Goal: Task Accomplishment & Management: Complete application form

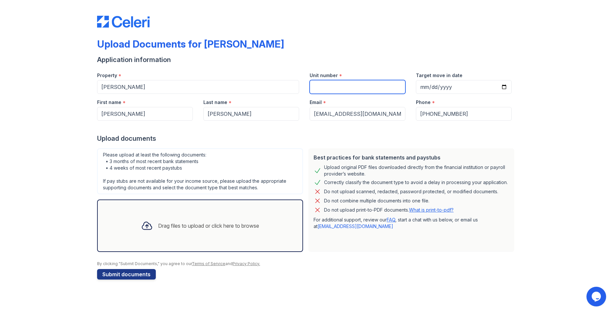
click at [343, 87] on input "Unit number" at bounding box center [358, 87] width 96 height 14
type input "125"
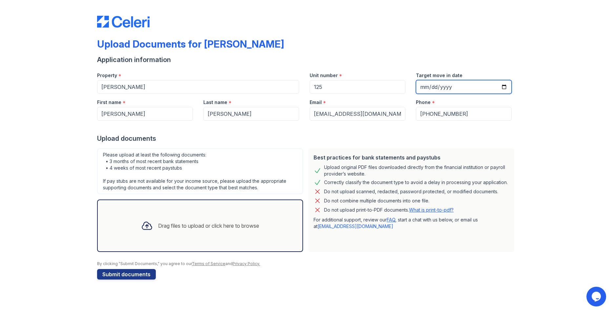
click at [504, 88] on input "Target move in date" at bounding box center [464, 87] width 96 height 14
type input "2025-10-01"
click at [183, 231] on div "Drag files to upload or click here to browse" at bounding box center [200, 226] width 129 height 22
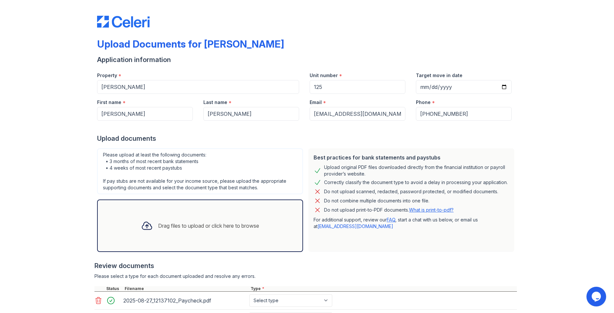
scroll to position [59, 0]
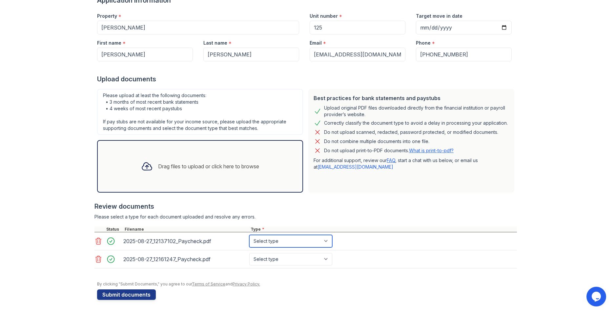
click at [326, 240] on select "Select type Paystub Bank Statement Offer Letter Tax Documents Benefit Award Let…" at bounding box center [290, 241] width 83 height 12
select select "paystub"
click at [249, 235] on select "Select type Paystub Bank Statement Offer Letter Tax Documents Benefit Award Let…" at bounding box center [290, 241] width 83 height 12
click at [328, 261] on select "Select type Paystub Bank Statement Offer Letter Tax Documents Benefit Award Let…" at bounding box center [290, 259] width 83 height 12
select select "paystub"
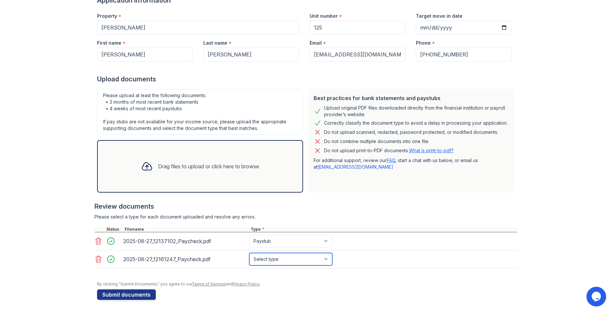
click at [249, 253] on select "Select type Paystub Bank Statement Offer Letter Tax Documents Benefit Award Let…" at bounding box center [290, 259] width 83 height 12
click at [150, 296] on button "Submit documents" at bounding box center [126, 294] width 59 height 10
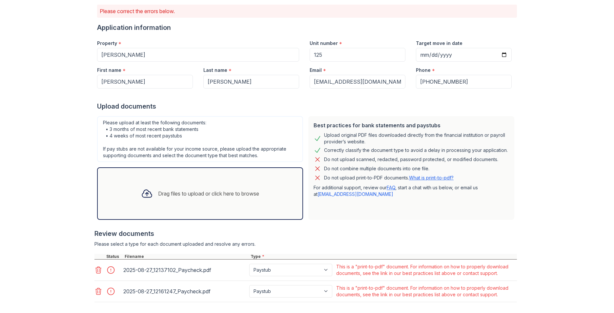
scroll to position [105, 0]
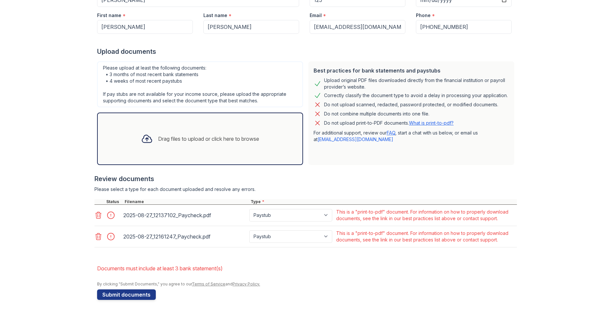
click at [94, 215] on icon at bounding box center [98, 215] width 8 height 8
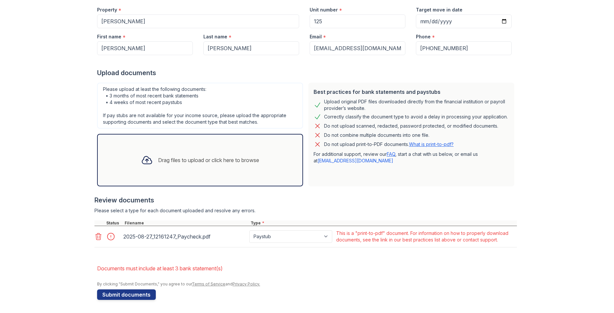
scroll to position [84, 0]
click at [96, 235] on icon at bounding box center [98, 237] width 8 height 8
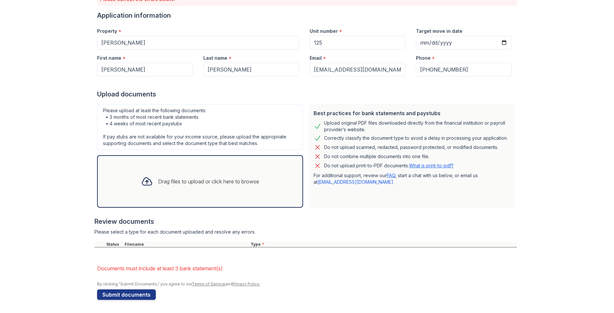
click at [141, 184] on icon at bounding box center [147, 182] width 12 height 12
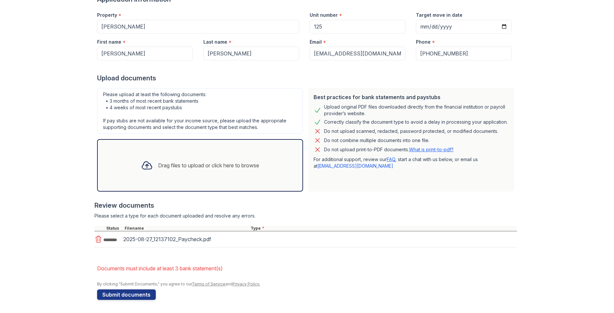
scroll to position [81, 0]
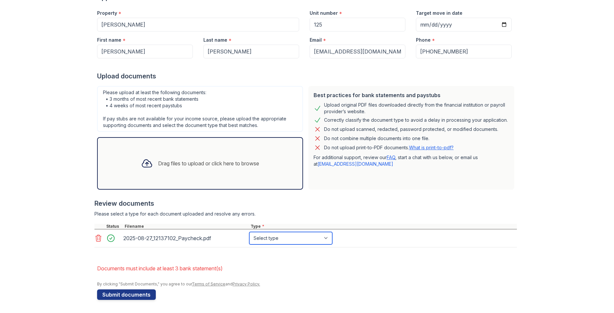
click at [330, 239] on select "Select type Paystub Bank Statement Offer Letter Tax Documents Benefit Award Let…" at bounding box center [290, 238] width 83 height 12
select select "paystub"
click at [249, 232] on select "Select type Paystub Bank Statement Offer Letter Tax Documents Benefit Award Let…" at bounding box center [290, 238] width 83 height 12
click at [142, 167] on icon at bounding box center [147, 164] width 10 height 8
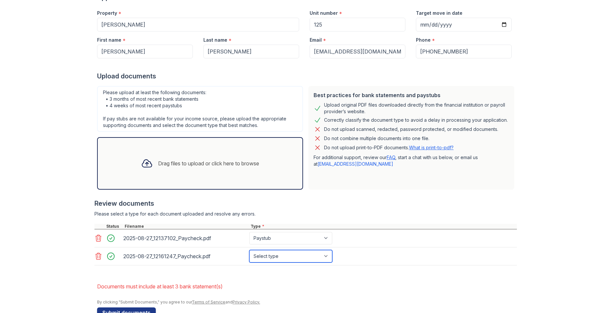
click at [329, 259] on select "Select type Paystub Bank Statement Offer Letter Tax Documents Benefit Award Let…" at bounding box center [290, 256] width 83 height 12
select select "paystub"
click at [249, 250] on select "Select type Paystub Bank Statement Offer Letter Tax Documents Benefit Award Let…" at bounding box center [290, 256] width 83 height 12
click at [133, 310] on button "Submit documents" at bounding box center [126, 312] width 59 height 10
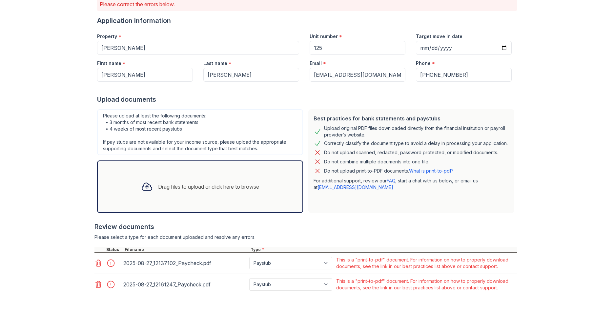
scroll to position [105, 0]
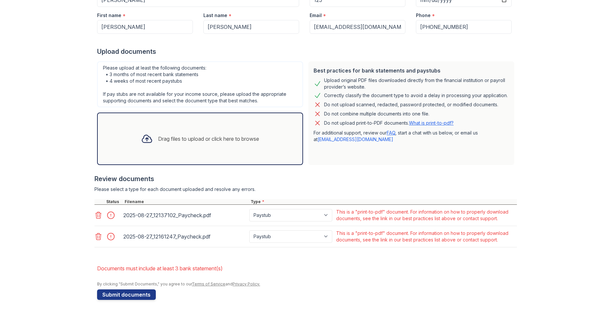
click at [430, 121] on link "What is print-to-pdf?" at bounding box center [431, 123] width 45 height 6
click at [98, 216] on icon at bounding box center [99, 215] width 6 height 7
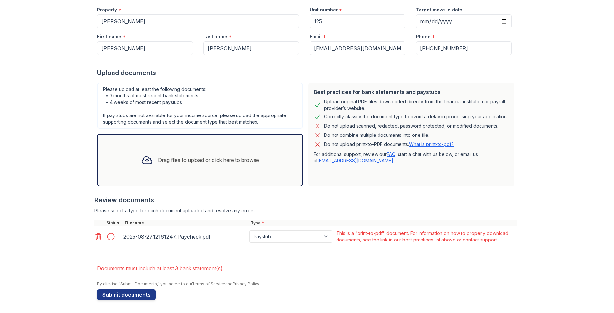
click at [96, 238] on icon at bounding box center [98, 237] width 8 height 8
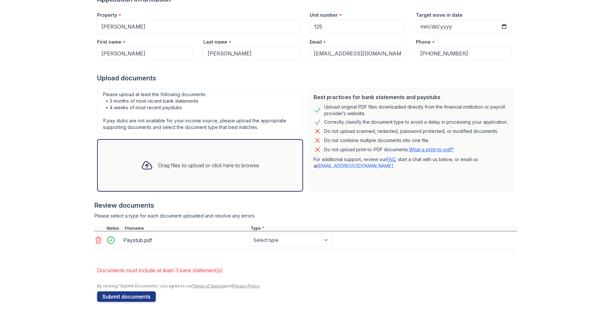
scroll to position [81, 0]
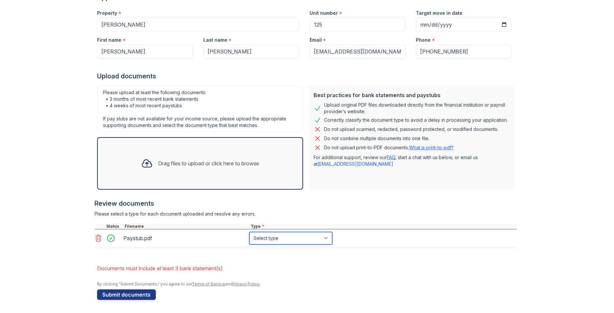
click at [323, 242] on select "Select type Paystub Bank Statement Offer Letter Tax Documents Benefit Award Let…" at bounding box center [290, 238] width 83 height 12
select select "paystub"
click at [249, 232] on select "Select type Paystub Bank Statement Offer Letter Tax Documents Benefit Award Let…" at bounding box center [290, 238] width 83 height 12
click at [134, 295] on button "Submit documents" at bounding box center [126, 294] width 59 height 10
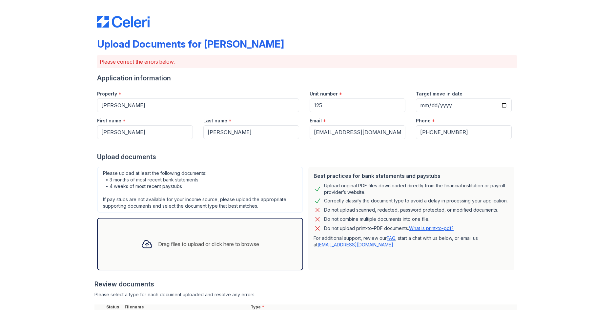
scroll to position [84, 0]
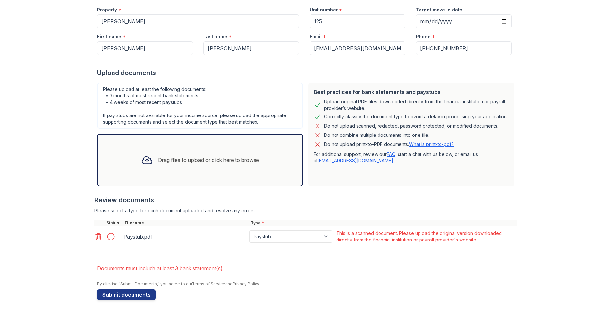
drag, startPoint x: 95, startPoint y: 237, endPoint x: 104, endPoint y: 237, distance: 9.2
click at [95, 238] on icon at bounding box center [98, 237] width 8 height 8
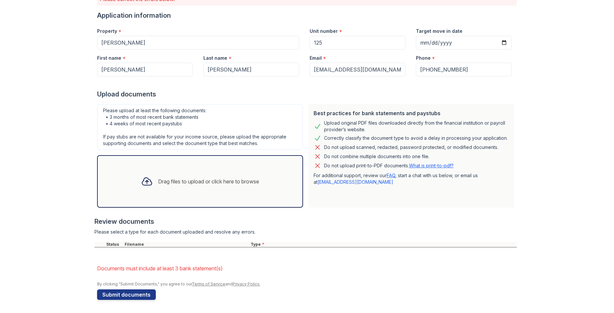
click at [429, 165] on link "What is print-to-pdf?" at bounding box center [431, 166] width 45 height 6
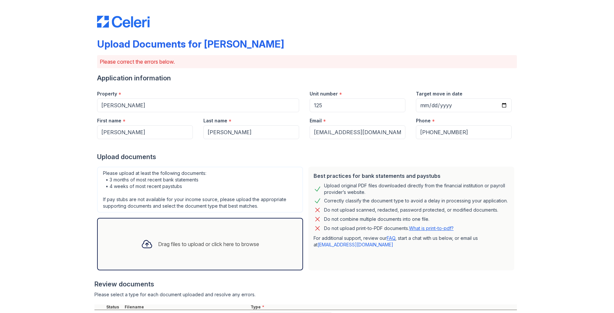
scroll to position [81, 0]
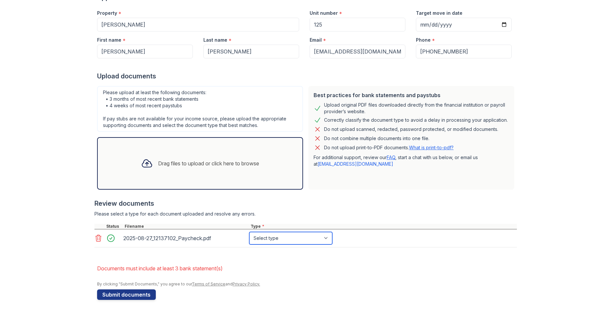
click at [324, 237] on select "Select type Paystub Bank Statement Offer Letter Tax Documents Benefit Award Let…" at bounding box center [290, 238] width 83 height 12
select select "paystub"
click at [249, 232] on select "Select type Paystub Bank Statement Offer Letter Tax Documents Benefit Award Let…" at bounding box center [290, 238] width 83 height 12
click at [134, 295] on button "Submit documents" at bounding box center [126, 294] width 59 height 10
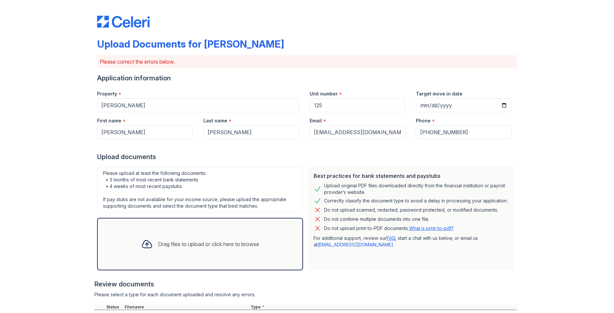
scroll to position [84, 0]
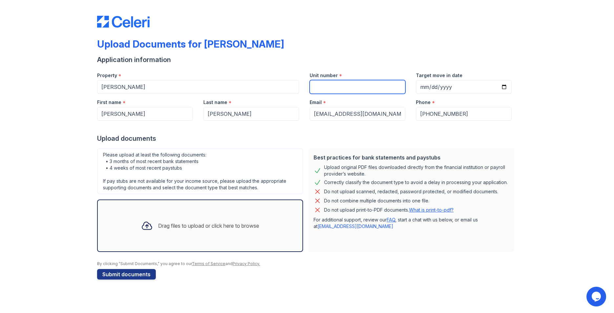
click at [346, 86] on input "Unit number" at bounding box center [358, 87] width 96 height 14
type input "125"
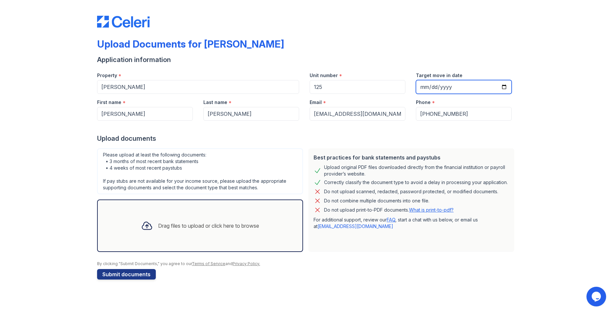
click at [506, 86] on input "Target move in date" at bounding box center [464, 87] width 96 height 14
type input "2025-10-01"
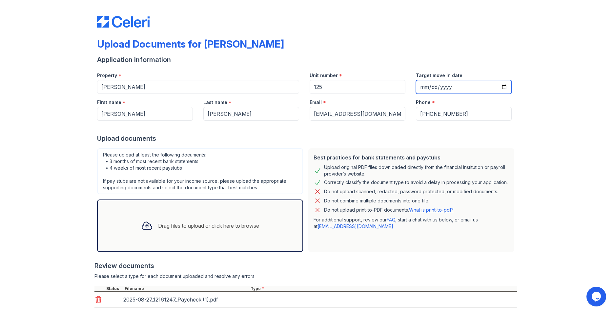
scroll to position [39, 0]
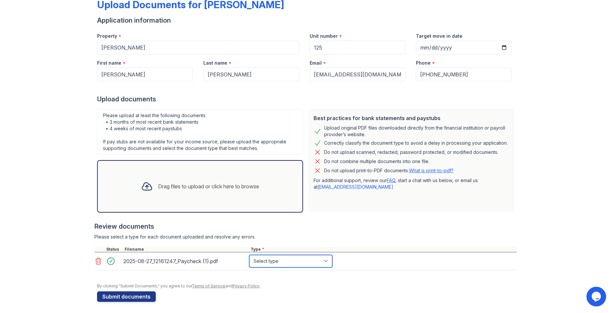
click at [327, 260] on select "Select type Paystub Bank Statement Offer Letter Tax Documents Benefit Award Let…" at bounding box center [290, 261] width 83 height 12
select select "paystub"
click at [249, 255] on select "Select type Paystub Bank Statement Offer Letter Tax Documents Benefit Award Let…" at bounding box center [290, 261] width 83 height 12
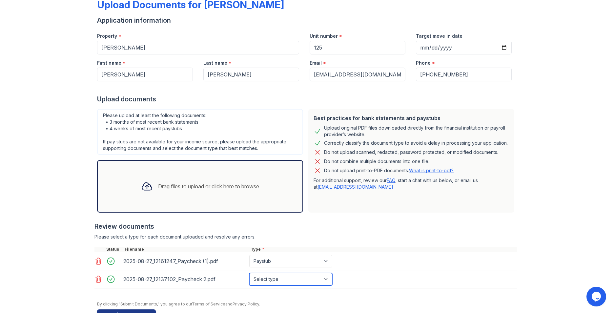
click at [324, 280] on select "Select type Paystub Bank Statement Offer Letter Tax Documents Benefit Award Let…" at bounding box center [290, 279] width 83 height 12
select select "paystub"
click at [249, 273] on select "Select type Paystub Bank Statement Offer Letter Tax Documents Benefit Award Let…" at bounding box center [290, 279] width 83 height 12
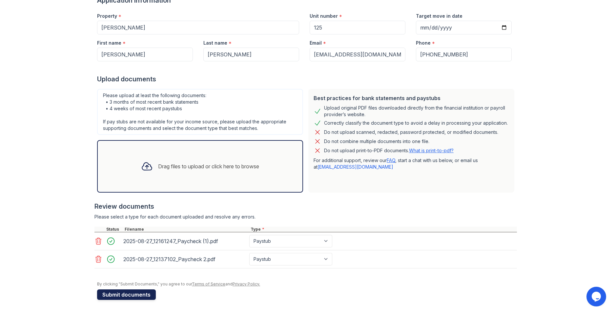
click at [109, 293] on button "Submit documents" at bounding box center [126, 294] width 59 height 10
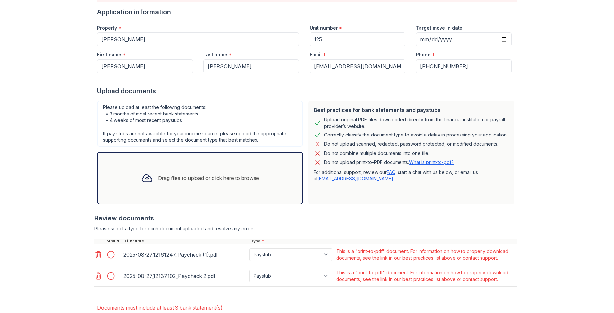
scroll to position [105, 0]
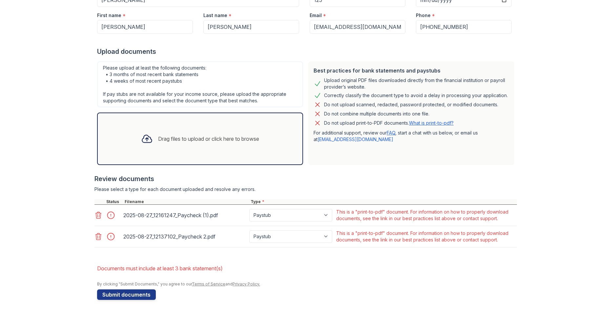
click at [420, 122] on link "What is print-to-pdf?" at bounding box center [431, 123] width 45 height 6
click at [94, 215] on icon at bounding box center [98, 215] width 8 height 8
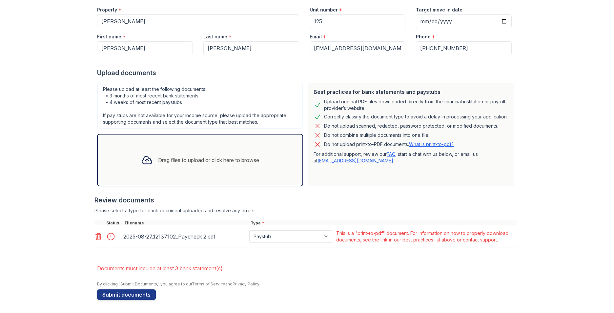
click at [95, 238] on icon at bounding box center [98, 237] width 8 height 8
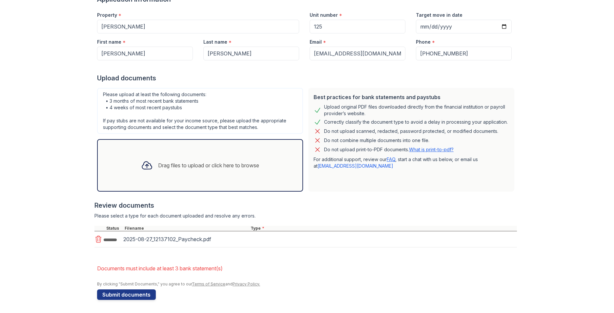
scroll to position [81, 0]
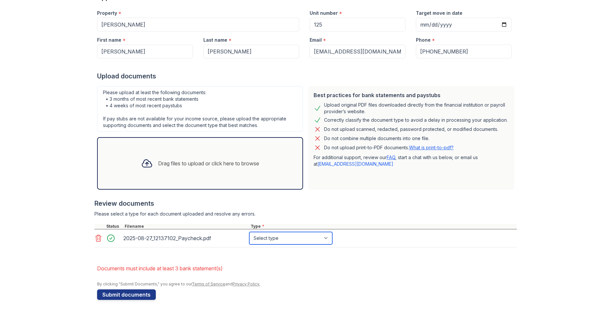
click at [320, 238] on select "Select type Paystub Bank Statement Offer Letter Tax Documents Benefit Award Let…" at bounding box center [290, 238] width 83 height 12
select select "paystub"
click at [249, 232] on select "Select type Paystub Bank Statement Offer Letter Tax Documents Benefit Award Let…" at bounding box center [290, 238] width 83 height 12
click at [137, 293] on button "Submit documents" at bounding box center [126, 294] width 59 height 10
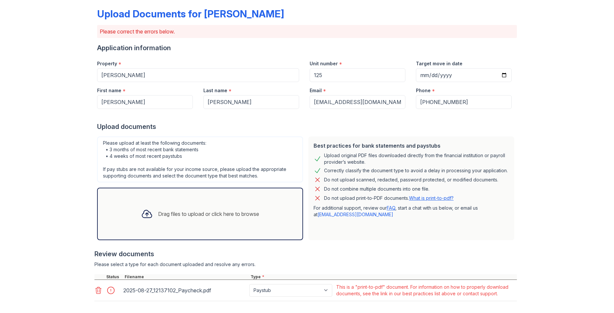
scroll to position [84, 0]
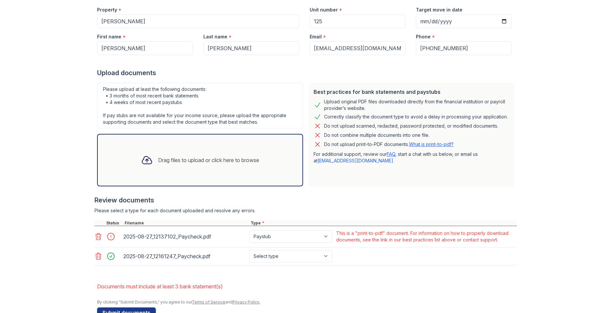
click at [96, 237] on icon at bounding box center [98, 237] width 8 height 8
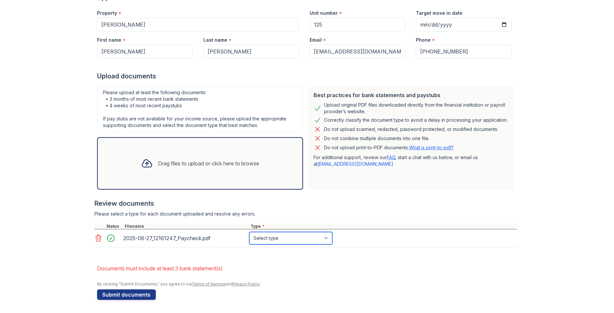
click at [323, 238] on select "Select type Paystub Bank Statement Offer Letter Tax Documents Benefit Award Let…" at bounding box center [290, 238] width 83 height 12
select select "paystub"
click at [249, 232] on select "Select type Paystub Bank Statement Offer Letter Tax Documents Benefit Award Let…" at bounding box center [290, 238] width 83 height 12
click at [137, 292] on button "Submit documents" at bounding box center [126, 294] width 59 height 10
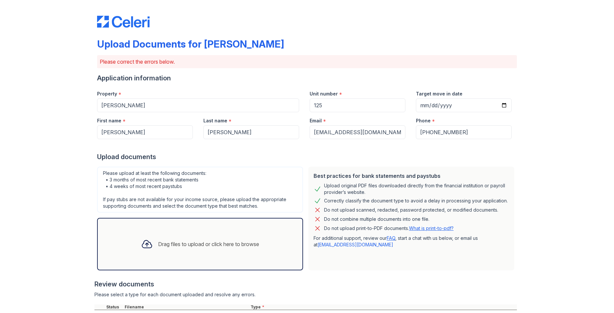
scroll to position [84, 0]
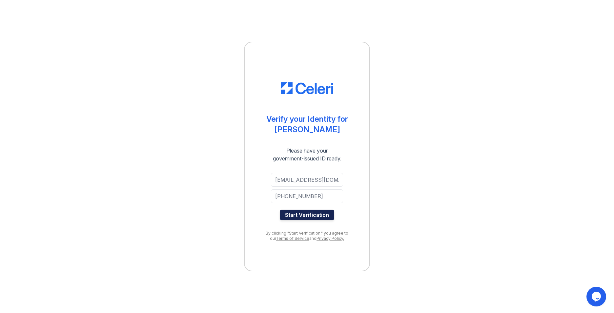
click at [324, 217] on button "Start Verification" at bounding box center [307, 215] width 54 height 10
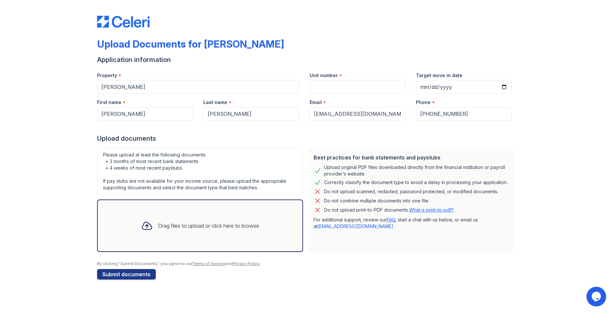
click at [392, 217] on link "FAQ" at bounding box center [391, 220] width 9 height 6
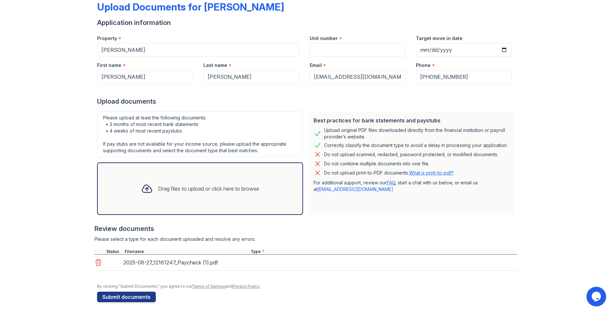
scroll to position [39, 0]
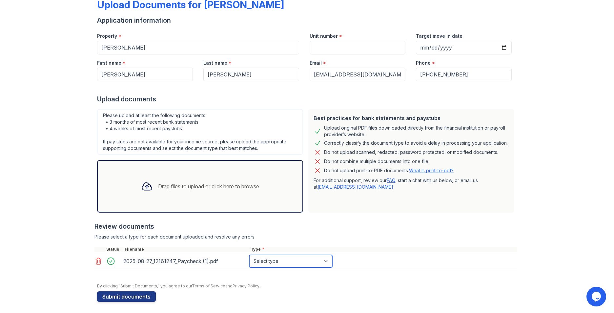
click at [326, 260] on select "Select type Paystub Bank Statement Offer Letter Tax Documents Benefit Award Let…" at bounding box center [290, 261] width 83 height 12
select select "paystub"
click at [249, 255] on select "Select type Paystub Bank Statement Offer Letter Tax Documents Benefit Award Let…" at bounding box center [290, 261] width 83 height 12
click at [133, 299] on button "Submit documents" at bounding box center [126, 296] width 59 height 10
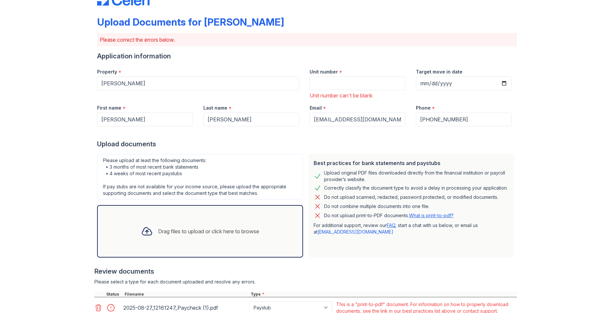
scroll to position [93, 0]
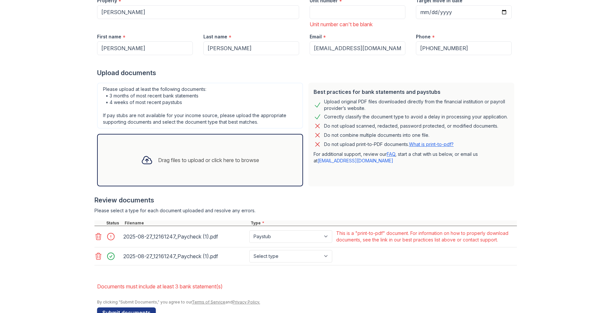
click at [92, 235] on div "Upload Documents for [PERSON_NAME] Please correct the errors below. Application…" at bounding box center [306, 119] width 593 height 424
click at [96, 237] on icon at bounding box center [99, 236] width 6 height 7
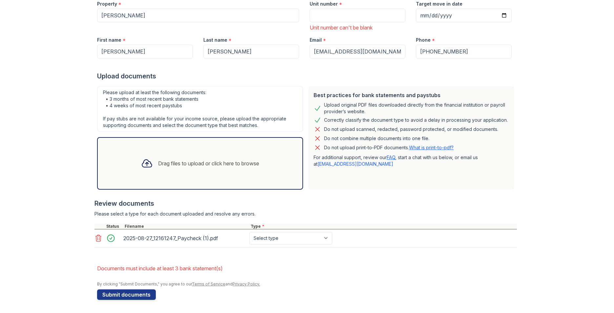
scroll to position [90, 0]
click at [323, 239] on select "Select type Paystub Bank Statement Offer Letter Tax Documents Benefit Award Let…" at bounding box center [290, 238] width 83 height 12
select select "paystub"
click at [249, 232] on select "Select type Paystub Bank Statement Offer Letter Tax Documents Benefit Award Let…" at bounding box center [290, 238] width 83 height 12
click at [147, 295] on button "Submit documents" at bounding box center [126, 294] width 59 height 10
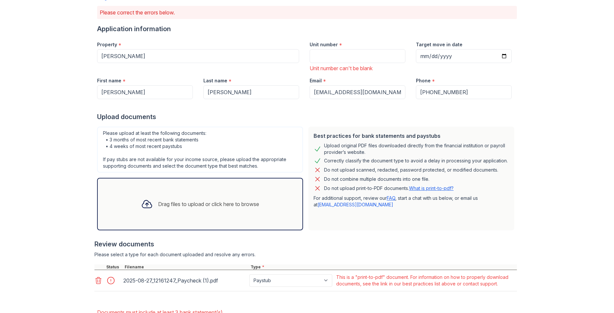
scroll to position [93, 0]
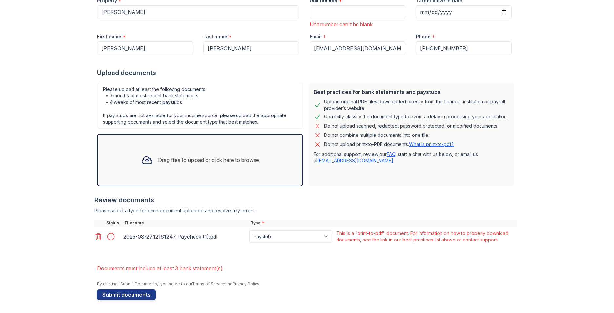
click at [96, 236] on icon at bounding box center [99, 236] width 6 height 7
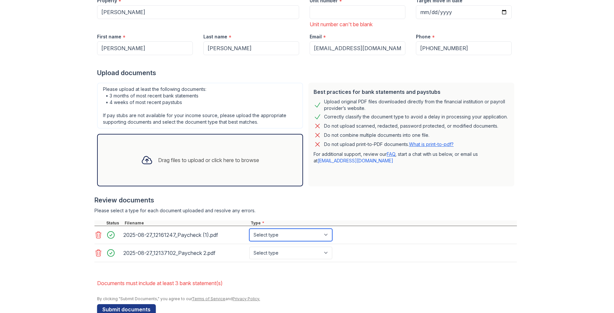
click at [331, 232] on select "Select type Paystub Bank Statement Offer Letter Tax Documents Benefit Award Let…" at bounding box center [290, 235] width 83 height 12
select select "paystub"
click at [249, 229] on select "Select type Paystub Bank Statement Offer Letter Tax Documents Benefit Award Let…" at bounding box center [290, 235] width 83 height 12
click at [325, 249] on select "Select type Paystub Bank Statement Offer Letter Tax Documents Benefit Award Let…" at bounding box center [290, 253] width 83 height 12
select select "paystub"
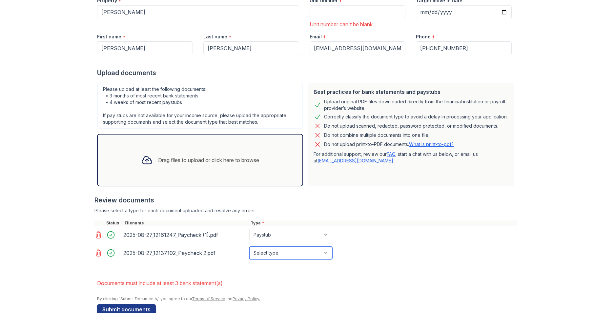
click at [249, 247] on select "Select type Paystub Bank Statement Offer Letter Tax Documents Benefit Award Let…" at bounding box center [290, 253] width 83 height 12
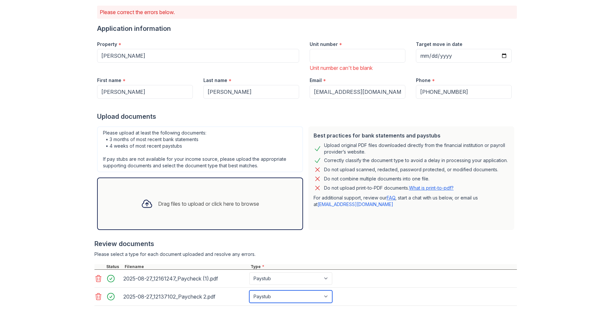
scroll to position [108, 0]
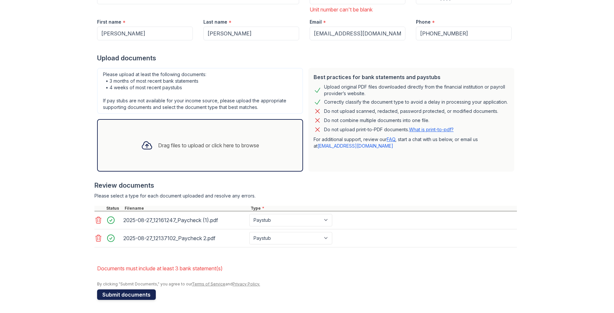
click at [130, 292] on button "Submit documents" at bounding box center [126, 294] width 59 height 10
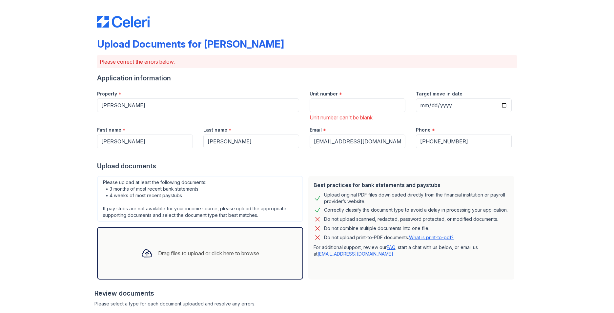
click at [344, 113] on div "Unit number * Unit number can't be blank" at bounding box center [357, 103] width 106 height 36
click at [313, 94] on label "Unit number" at bounding box center [324, 94] width 28 height 7
click at [313, 98] on input "Unit number" at bounding box center [358, 105] width 96 height 14
type input "2"
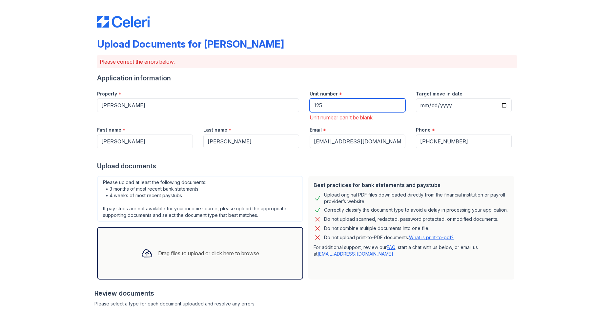
type input "125"
click at [271, 176] on div "Please upload at least the following documents: • 3 months of most recent bank …" at bounding box center [200, 199] width 206 height 46
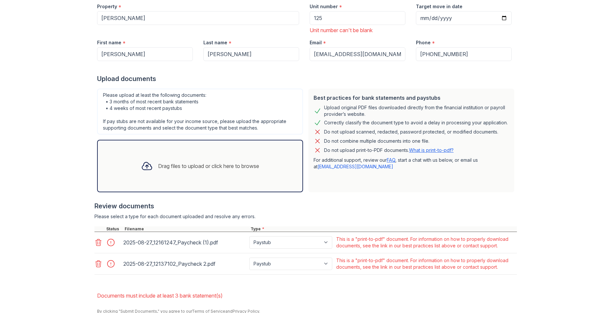
scroll to position [115, 0]
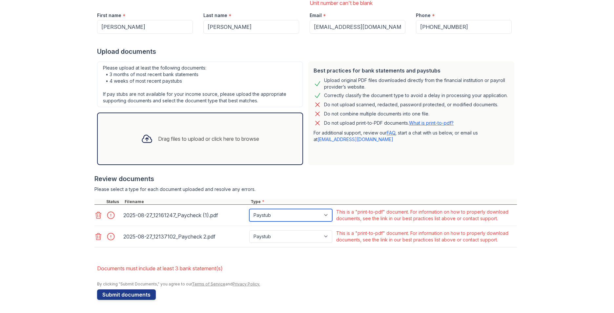
click at [325, 219] on select "Paystub Bank Statement Offer Letter Tax Documents Benefit Award Letter Investme…" at bounding box center [290, 215] width 83 height 12
drag, startPoint x: 325, startPoint y: 219, endPoint x: 311, endPoint y: 219, distance: 14.1
click at [325, 219] on select "Paystub Bank Statement Offer Letter Tax Documents Benefit Award Letter Investme…" at bounding box center [290, 215] width 83 height 12
click at [104, 216] on div at bounding box center [113, 215] width 18 height 9
click at [98, 217] on icon at bounding box center [98, 215] width 8 height 8
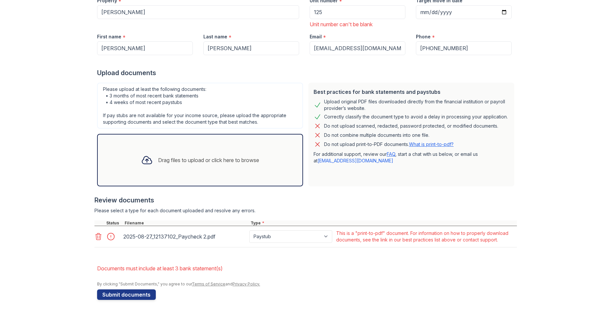
click at [96, 239] on icon at bounding box center [99, 236] width 6 height 7
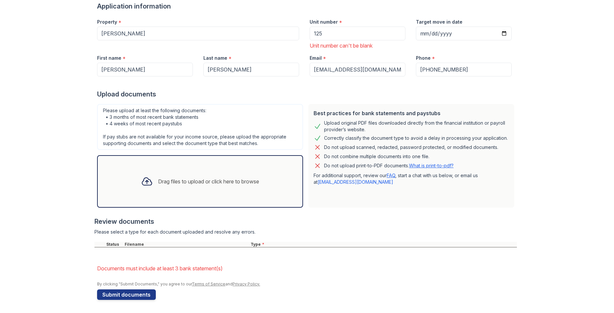
click at [442, 162] on p "Do not upload print-to-PDF documents. What is print-to-pdf?" at bounding box center [389, 165] width 130 height 7
click at [439, 164] on link "What is print-to-pdf?" at bounding box center [431, 166] width 45 height 6
click at [348, 184] on link "[EMAIL_ADDRESS][DOMAIN_NAME]" at bounding box center [356, 182] width 76 height 6
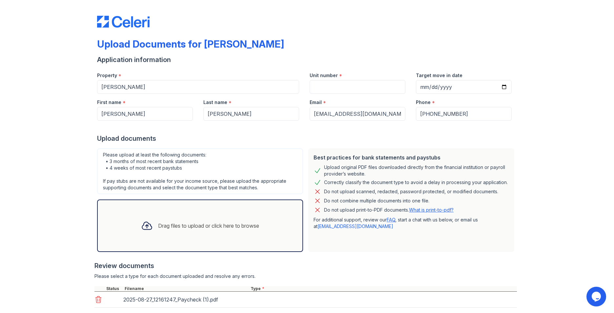
click at [367, 95] on div "Email *" at bounding box center [358, 100] width 96 height 13
click at [366, 90] on input "Unit number" at bounding box center [358, 87] width 96 height 14
type input "125"
click at [501, 89] on input "Target move in date" at bounding box center [464, 87] width 96 height 14
type input "2025-10-01"
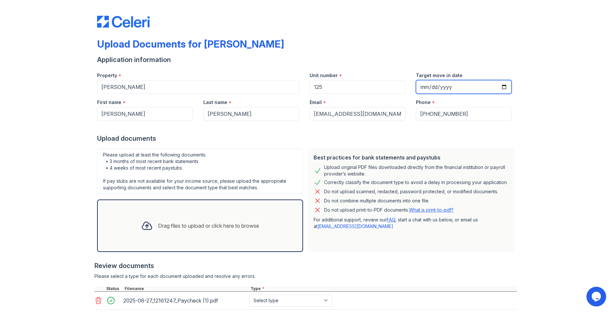
scroll to position [41, 0]
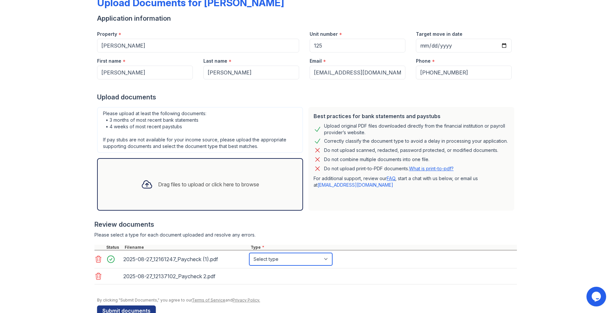
click at [328, 261] on select "Select type Paystub Bank Statement Offer Letter Tax Documents Benefit Award Let…" at bounding box center [290, 259] width 83 height 12
select select "paystub"
click at [249, 253] on select "Select type Paystub Bank Statement Offer Letter Tax Documents Benefit Award Let…" at bounding box center [290, 259] width 83 height 12
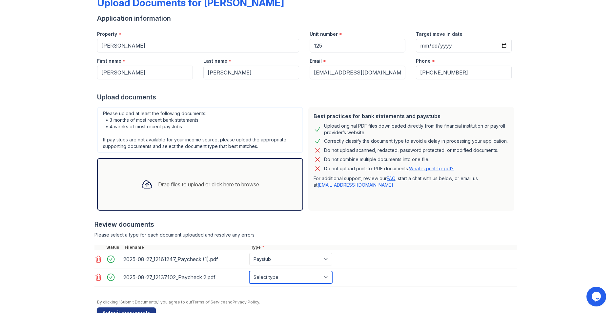
click at [326, 278] on select "Select type Paystub Bank Statement Offer Letter Tax Documents Benefit Award Let…" at bounding box center [290, 277] width 83 height 12
select select "paystub"
click at [249, 271] on select "Select type Paystub Bank Statement Offer Letter Tax Documents Benefit Award Let…" at bounding box center [290, 277] width 83 height 12
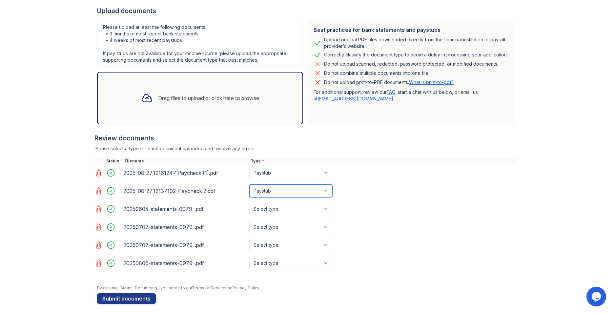
scroll to position [132, 0]
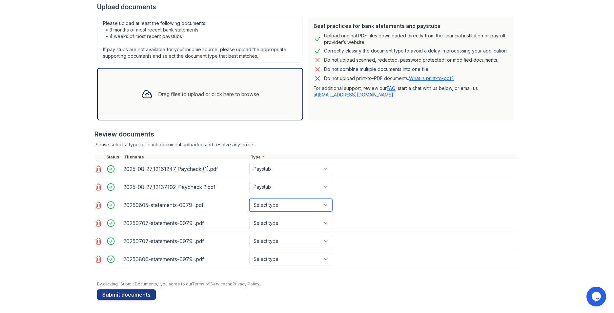
click at [327, 204] on select "Select type Paystub Bank Statement Offer Letter Tax Documents Benefit Award Let…" at bounding box center [290, 205] width 83 height 12
select select "bank_statement"
click at [249, 199] on select "Select type Paystub Bank Statement Offer Letter Tax Documents Benefit Award Let…" at bounding box center [290, 205] width 83 height 12
drag, startPoint x: 324, startPoint y: 226, endPoint x: 320, endPoint y: 227, distance: 4.8
click at [324, 225] on select "Select type Paystub Bank Statement Offer Letter Tax Documents Benefit Award Let…" at bounding box center [290, 223] width 83 height 12
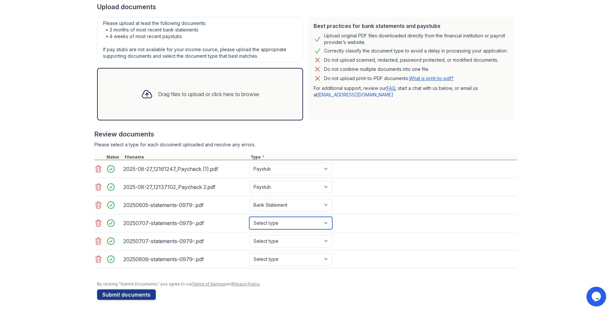
select select "bank_statement"
click at [249, 217] on select "Select type Paystub Bank Statement Offer Letter Tax Documents Benefit Award Let…" at bounding box center [290, 223] width 83 height 12
click at [327, 240] on select "Select type Paystub Bank Statement Offer Letter Tax Documents Benefit Award Let…" at bounding box center [290, 241] width 83 height 12
click at [187, 240] on div "20250707-statements-0979-.pdf" at bounding box center [184, 241] width 123 height 10
click at [96, 243] on icon at bounding box center [99, 241] width 6 height 7
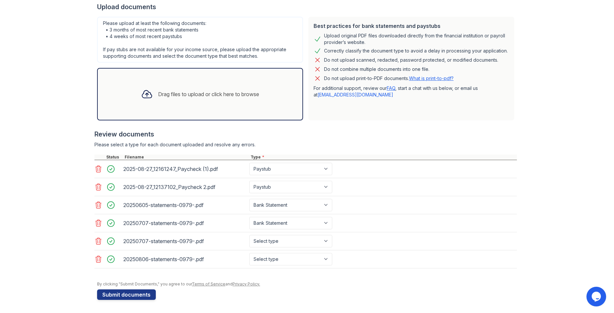
scroll to position [114, 0]
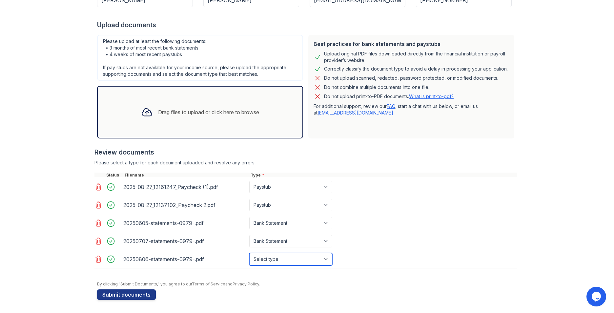
click at [325, 258] on select "Select type Paystub Bank Statement Offer Letter Tax Documents Benefit Award Let…" at bounding box center [290, 259] width 83 height 12
select select "bank_statement"
click at [249, 253] on select "Select type Paystub Bank Statement Offer Letter Tax Documents Benefit Award Let…" at bounding box center [290, 259] width 83 height 12
click at [140, 295] on button "Submit documents" at bounding box center [126, 294] width 59 height 10
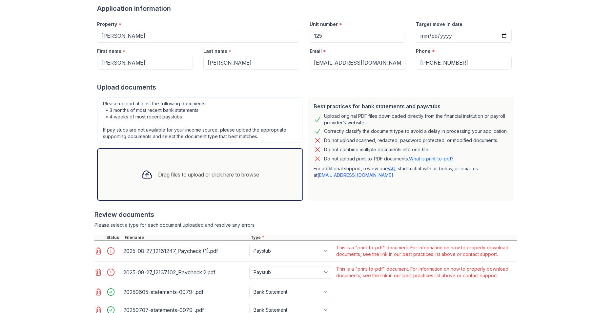
scroll to position [138, 0]
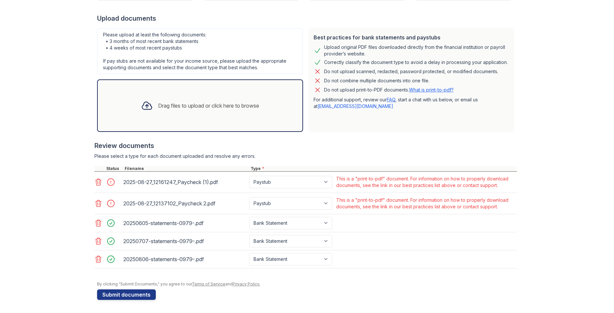
click at [96, 183] on icon at bounding box center [98, 182] width 8 height 8
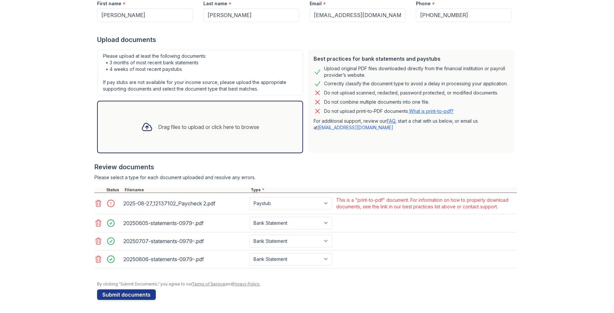
click at [96, 204] on icon at bounding box center [98, 203] width 8 height 8
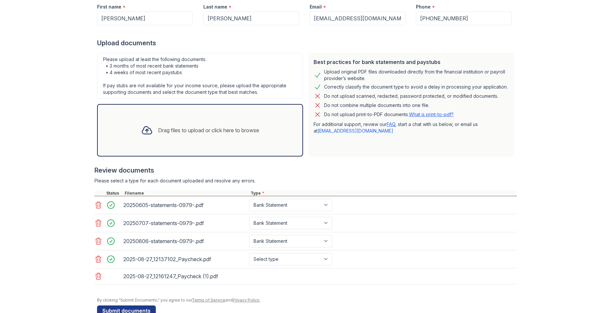
scroll to position [117, 0]
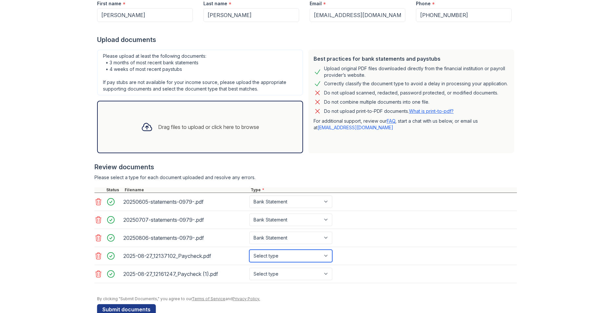
click at [325, 259] on select "Select type Paystub Bank Statement Offer Letter Tax Documents Benefit Award Let…" at bounding box center [290, 256] width 83 height 12
select select "paystub"
click at [249, 250] on select "Select type Paystub Bank Statement Offer Letter Tax Documents Benefit Award Let…" at bounding box center [290, 256] width 83 height 12
click at [326, 271] on select "Select type Paystub Bank Statement Offer Letter Tax Documents Benefit Award Let…" at bounding box center [290, 274] width 83 height 12
select select "paystub"
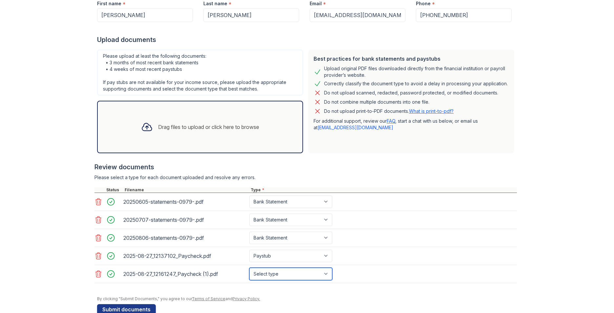
click at [249, 268] on select "Select type Paystub Bank Statement Offer Letter Tax Documents Benefit Award Let…" at bounding box center [290, 274] width 83 height 12
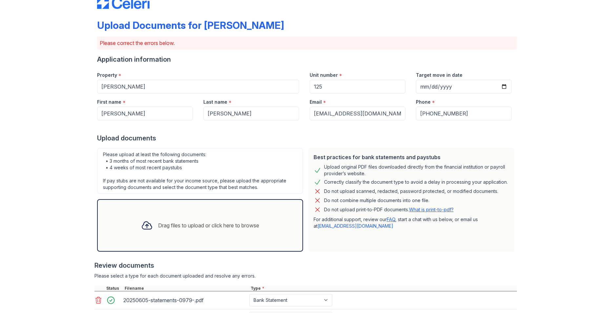
scroll to position [132, 0]
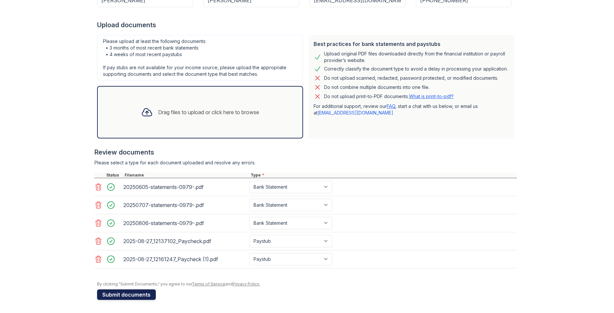
click at [137, 296] on button "Submit documents" at bounding box center [126, 294] width 59 height 10
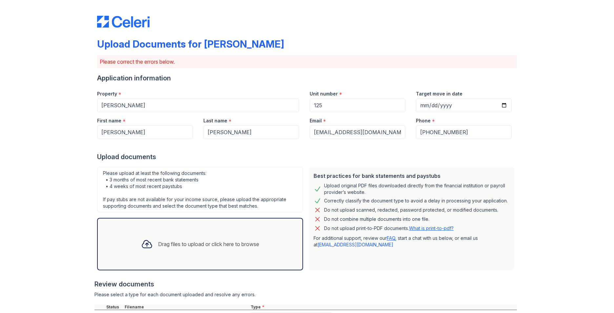
scroll to position [138, 0]
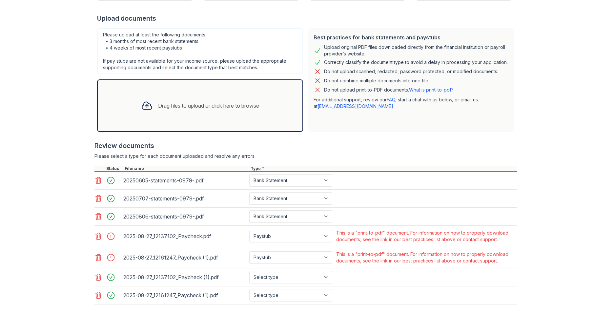
click at [97, 257] on icon at bounding box center [98, 258] width 8 height 8
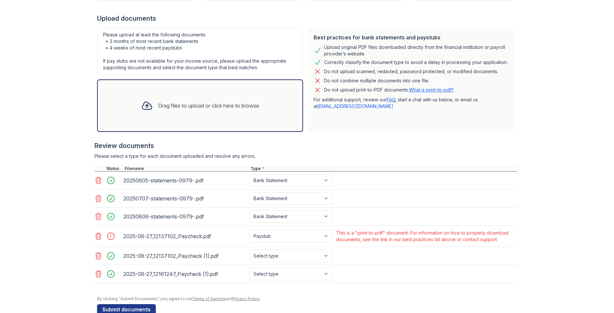
click at [95, 235] on icon at bounding box center [98, 236] width 8 height 8
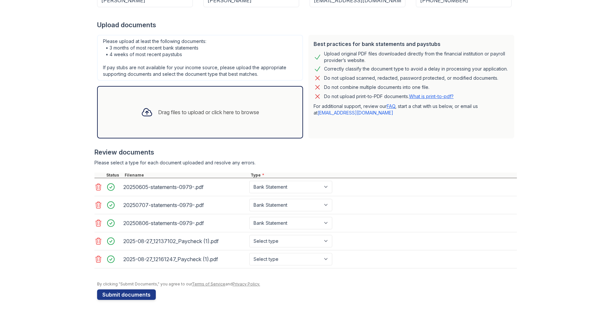
scroll to position [132, 0]
click at [324, 243] on select "Select type Paystub Bank Statement Offer Letter Tax Documents Benefit Award Let…" at bounding box center [290, 241] width 83 height 12
select select "paystub"
click at [249, 235] on select "Select type Paystub Bank Statement Offer Letter Tax Documents Benefit Award Let…" at bounding box center [290, 241] width 83 height 12
click at [320, 260] on select "Select type Paystub Bank Statement Offer Letter Tax Documents Benefit Award Let…" at bounding box center [290, 259] width 83 height 12
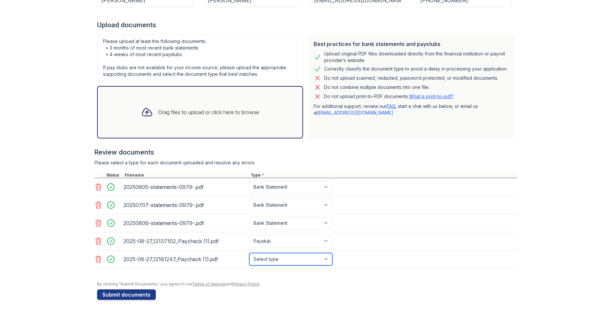
select select "paystub"
click at [249, 253] on select "Select type Paystub Bank Statement Offer Letter Tax Documents Benefit Award Let…" at bounding box center [290, 259] width 83 height 12
click at [327, 244] on select "Select type Paystub Bank Statement Offer Letter Tax Documents Benefit Award Let…" at bounding box center [290, 241] width 83 height 12
click at [122, 293] on button "Submit documents" at bounding box center [126, 294] width 59 height 10
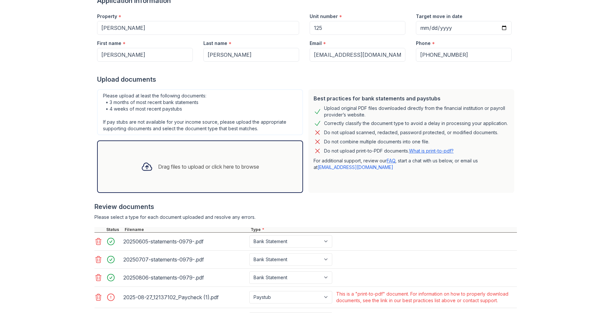
scroll to position [138, 0]
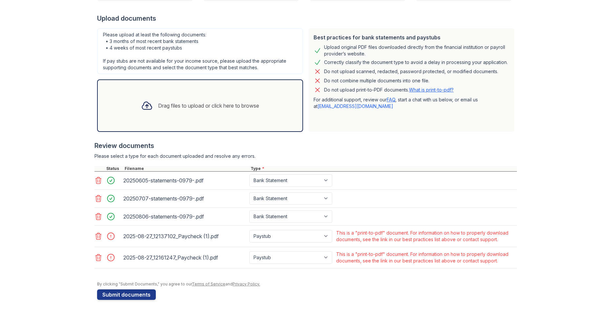
click at [94, 237] on icon at bounding box center [98, 236] width 8 height 8
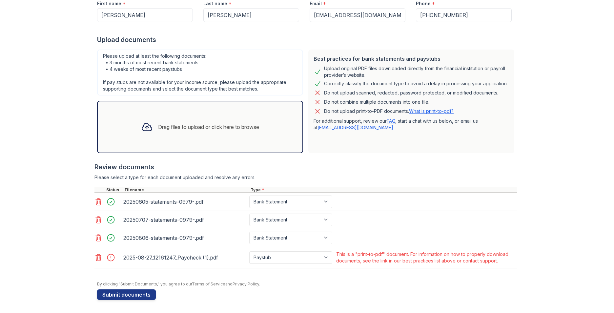
click at [96, 258] on icon at bounding box center [98, 258] width 8 height 8
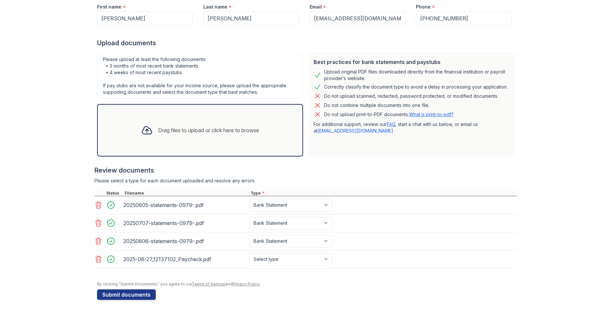
scroll to position [117, 0]
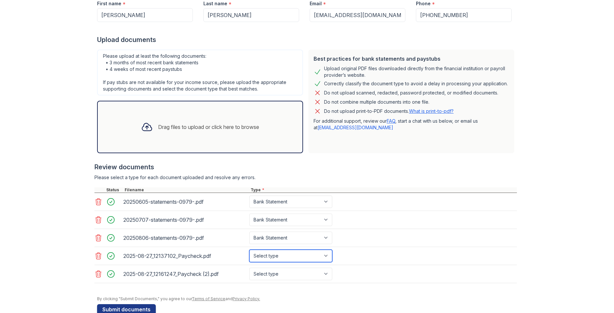
click at [324, 258] on select "Select type Paystub Bank Statement Offer Letter Tax Documents Benefit Award Let…" at bounding box center [290, 256] width 83 height 12
select select "paystub"
click at [249, 250] on select "Select type Paystub Bank Statement Offer Letter Tax Documents Benefit Award Let…" at bounding box center [290, 256] width 83 height 12
click at [326, 275] on select "Select type Paystub Bank Statement Offer Letter Tax Documents Benefit Award Let…" at bounding box center [290, 274] width 83 height 12
select select "paystub"
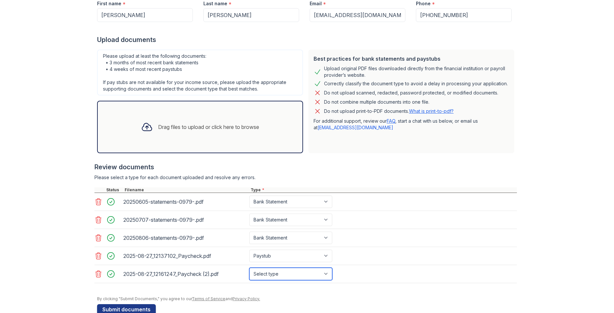
click at [249, 268] on select "Select type Paystub Bank Statement Offer Letter Tax Documents Benefit Award Let…" at bounding box center [290, 274] width 83 height 12
click at [138, 306] on button "Submit documents" at bounding box center [126, 309] width 59 height 10
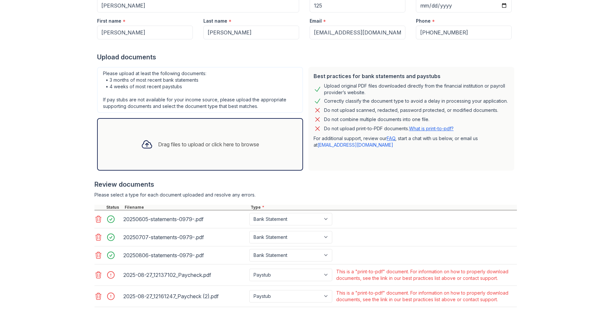
scroll to position [138, 0]
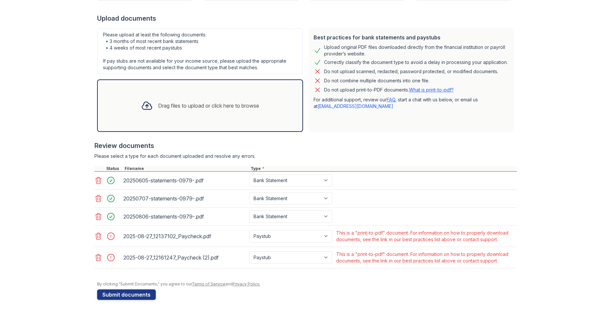
click at [101, 259] on link at bounding box center [98, 258] width 9 height 8
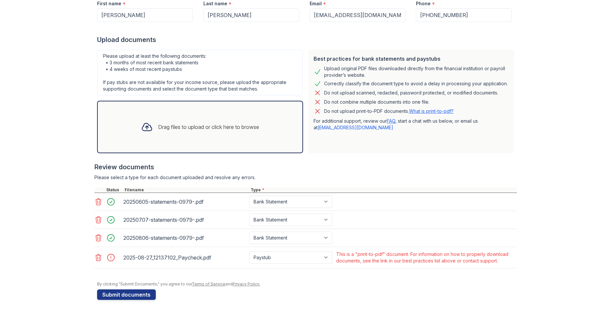
click at [99, 239] on icon at bounding box center [98, 238] width 8 height 8
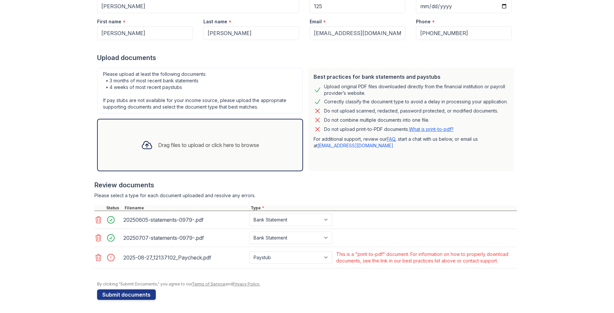
click at [97, 258] on icon at bounding box center [98, 258] width 8 height 8
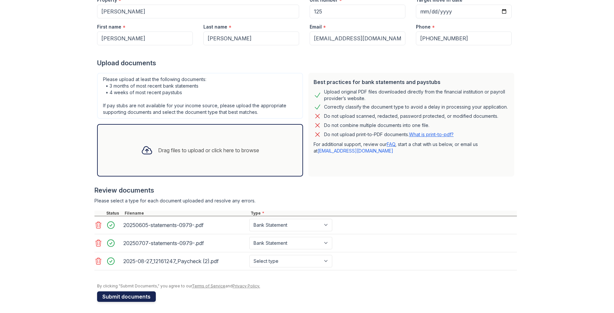
scroll to position [96, 0]
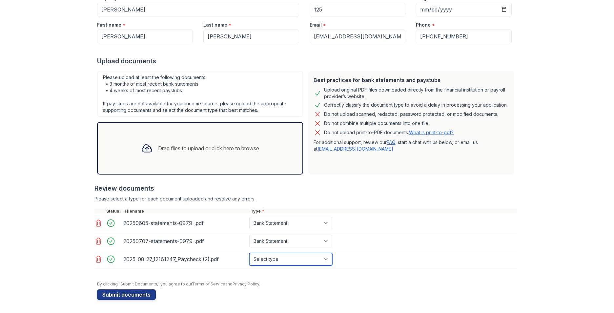
click at [328, 261] on select "Select type Paystub Bank Statement Offer Letter Tax Documents Benefit Award Let…" at bounding box center [290, 259] width 83 height 12
select select "paystub"
click at [249, 253] on select "Select type Paystub Bank Statement Offer Letter Tax Documents Benefit Award Let…" at bounding box center [290, 259] width 83 height 12
click at [118, 291] on button "Submit documents" at bounding box center [126, 294] width 59 height 10
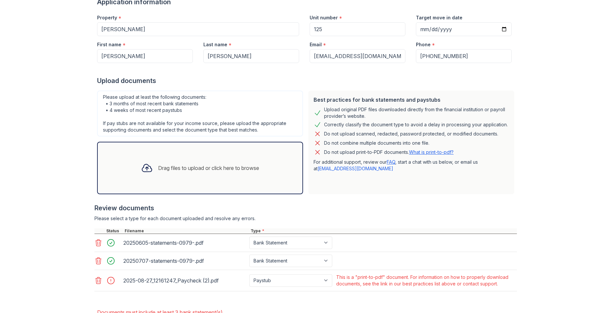
scroll to position [120, 0]
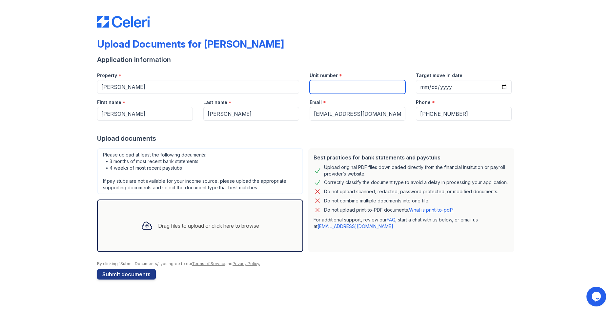
click at [325, 89] on input "Unit number" at bounding box center [358, 87] width 96 height 14
type input "125"
type input "2025-10-01"
